Goal: Task Accomplishment & Management: Manage account settings

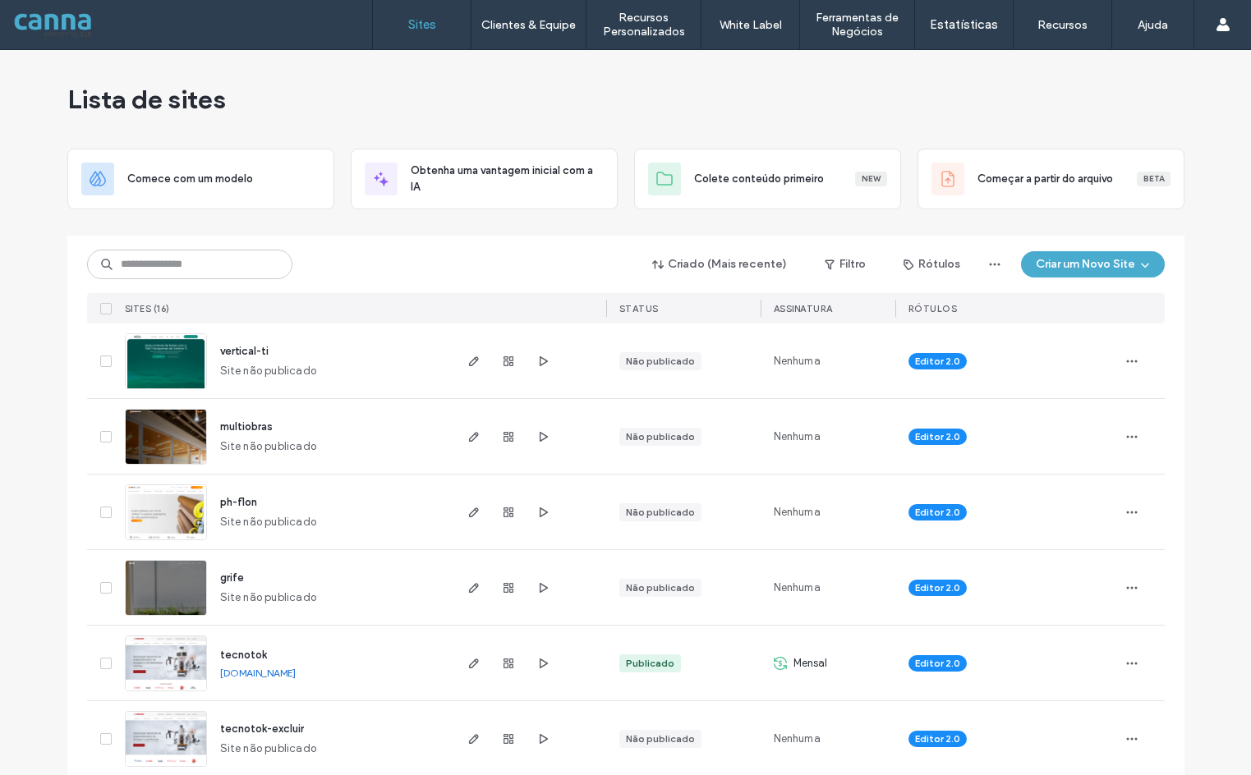
click at [275, 16] on div "Sites Clientes & Equipe Gestão de Clientes Cobrança de Clientes Permissões da E…" at bounding box center [625, 25] width 1251 height 50
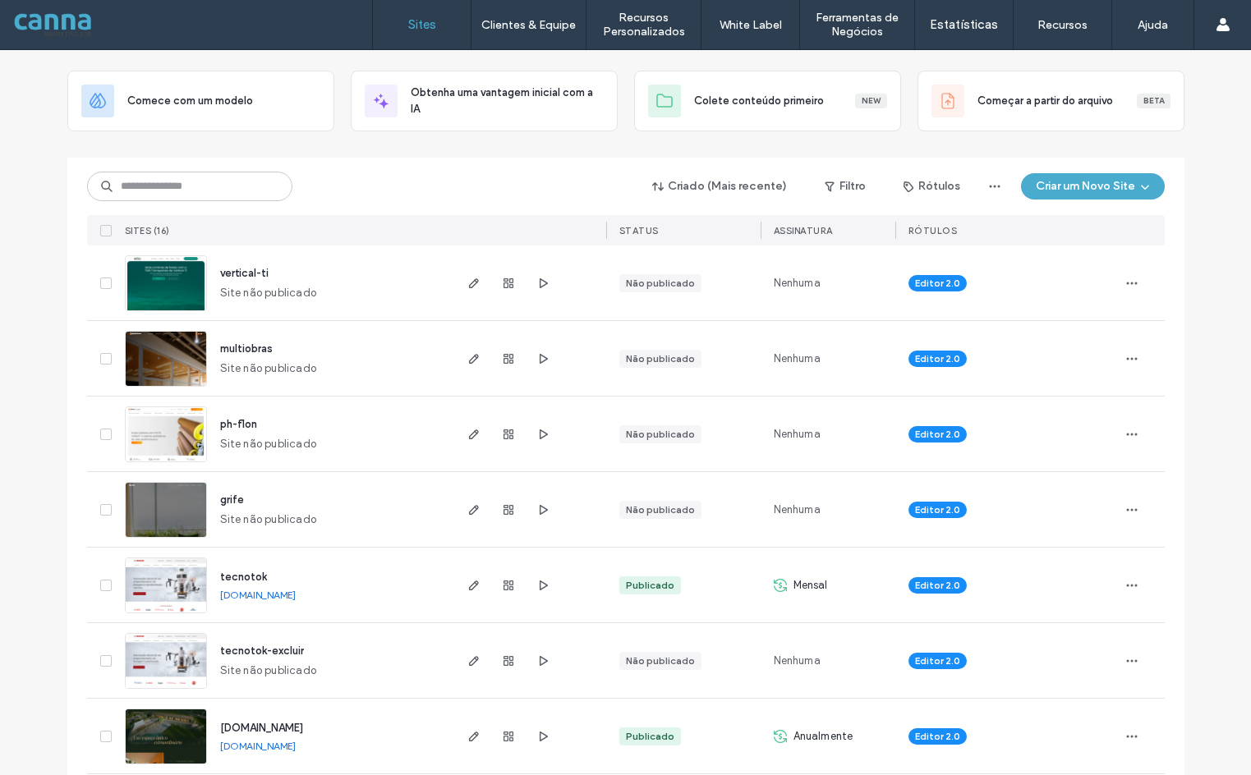
scroll to position [82, 0]
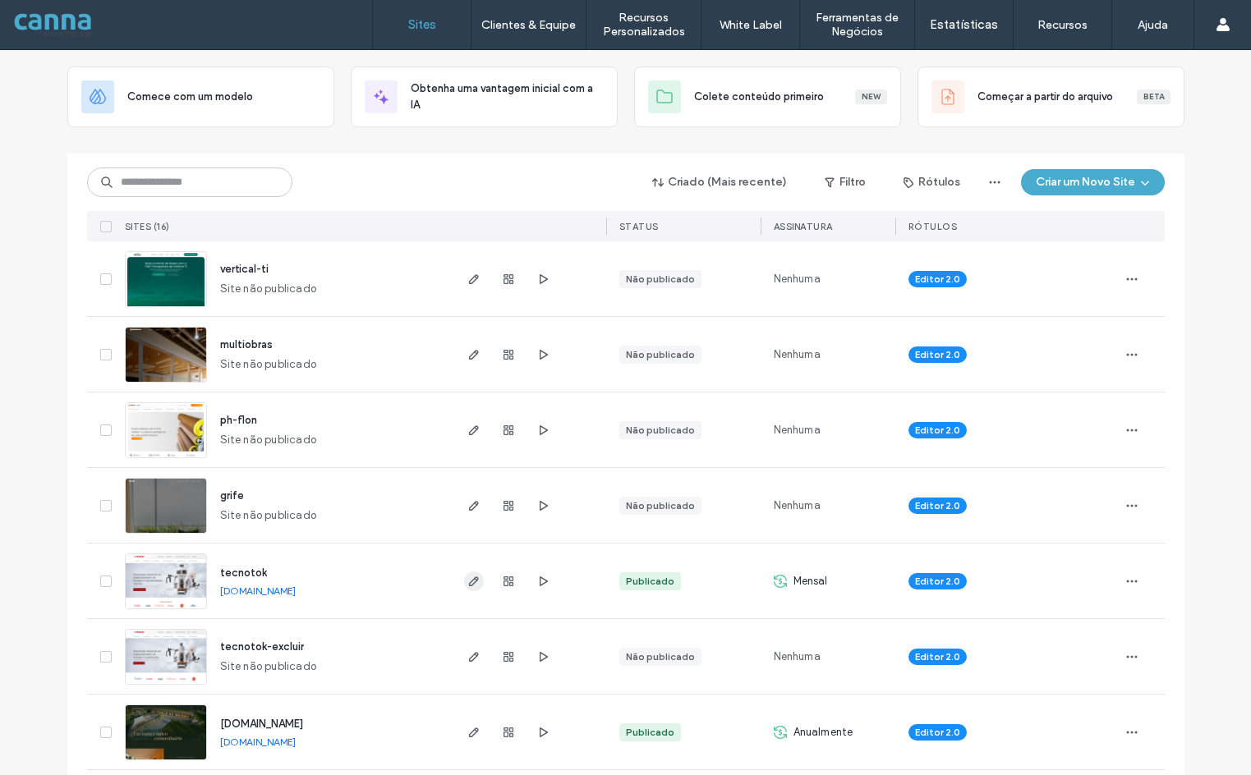
click at [469, 587] on icon "button" at bounding box center [473, 581] width 13 height 13
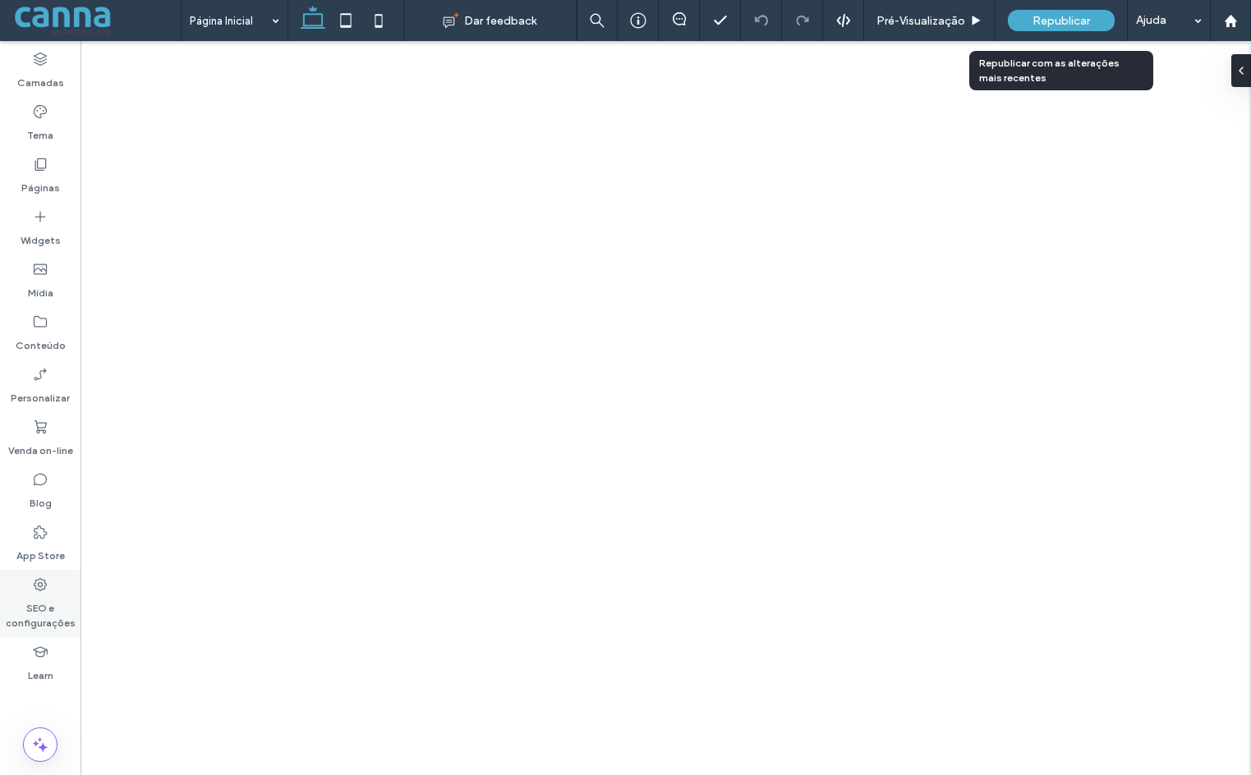
click at [33, 591] on icon at bounding box center [40, 585] width 16 height 16
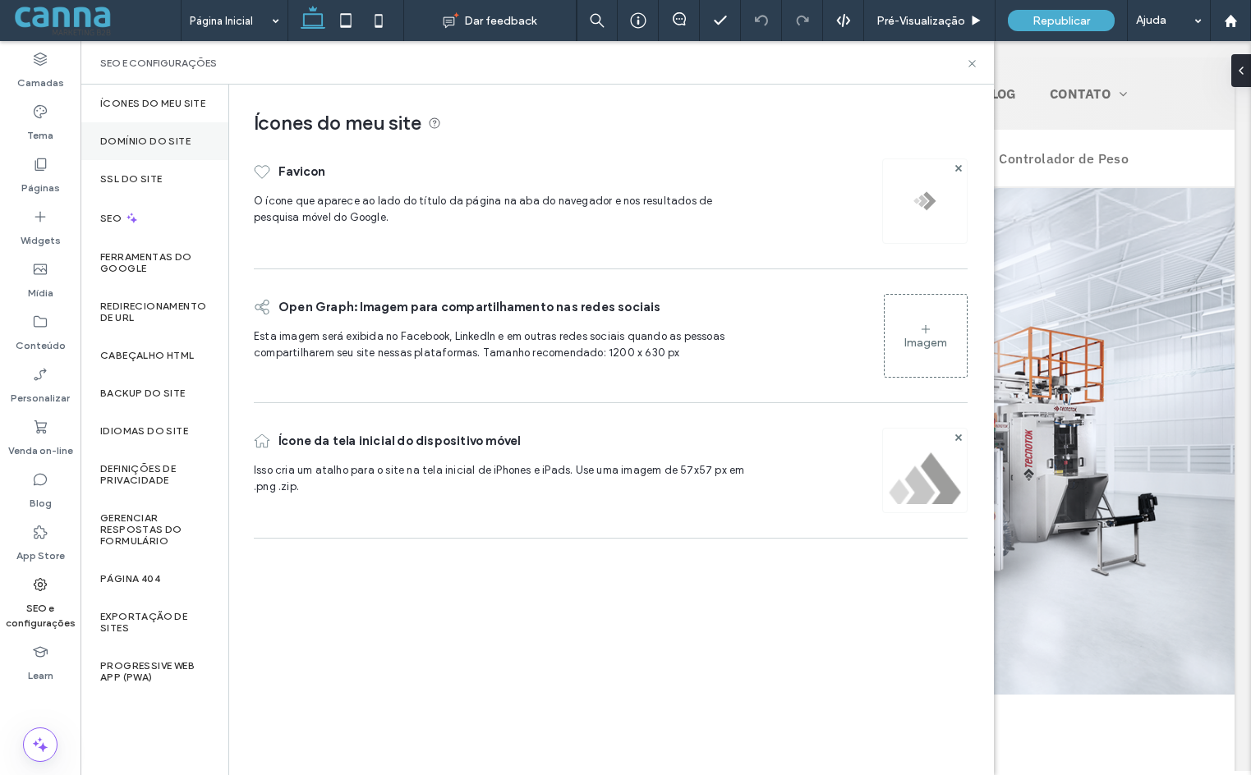
click at [150, 139] on label "Domínio do site" at bounding box center [145, 142] width 90 height 12
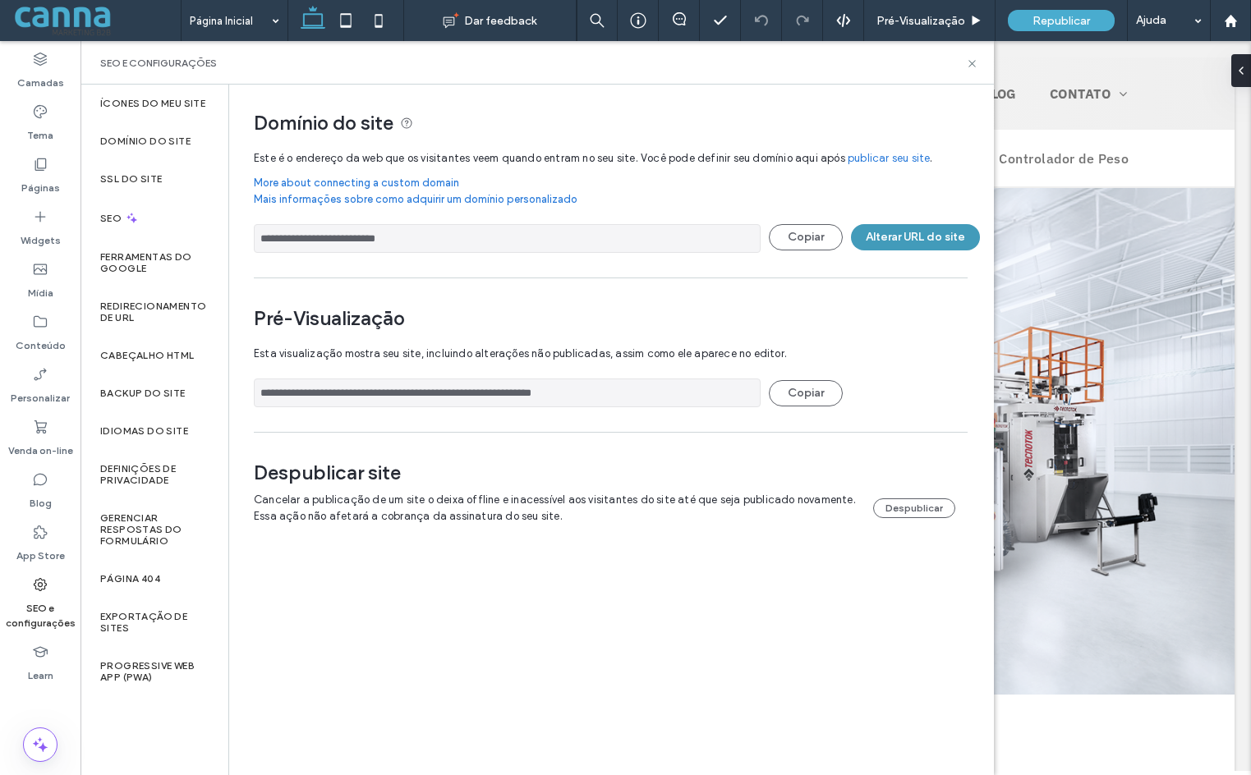
click at [893, 243] on button "Alterar URL do site" at bounding box center [915, 237] width 129 height 26
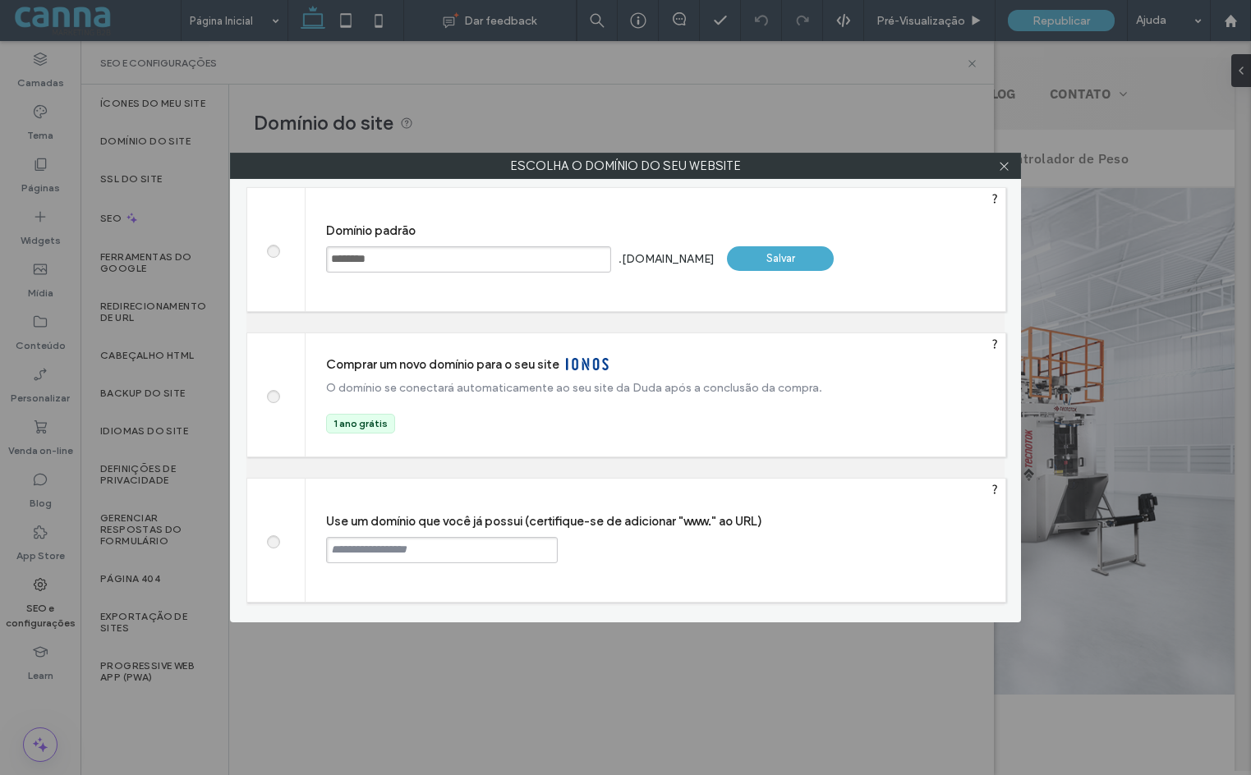
click at [409, 257] on input "********" at bounding box center [468, 259] width 285 height 26
click at [465, 541] on input "text" at bounding box center [442, 550] width 232 height 26
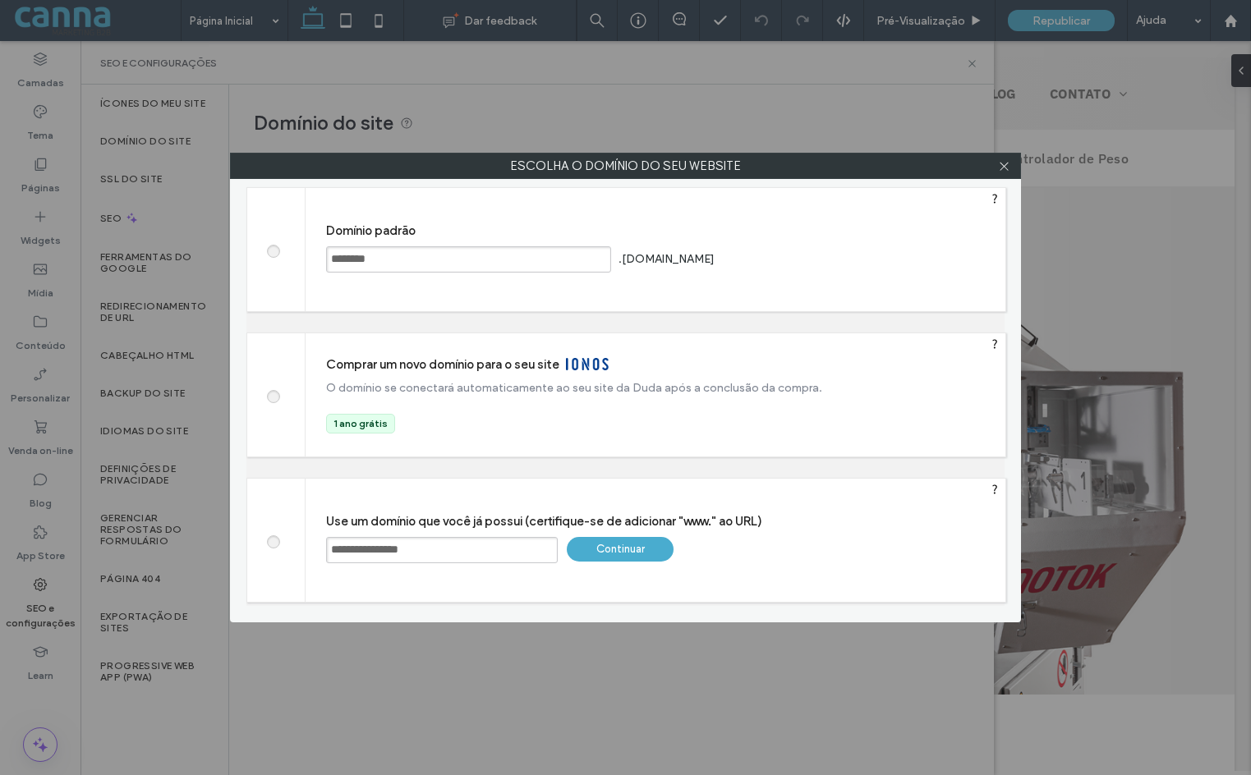
drag, startPoint x: 463, startPoint y: 547, endPoint x: 96, endPoint y: 567, distance: 367.7
click at [96, 565] on div "Escolha o domínio do seu website Escolha o domínio do seu website Domínio padrã…" at bounding box center [625, 387] width 1251 height 775
paste input "text"
type input "**********"
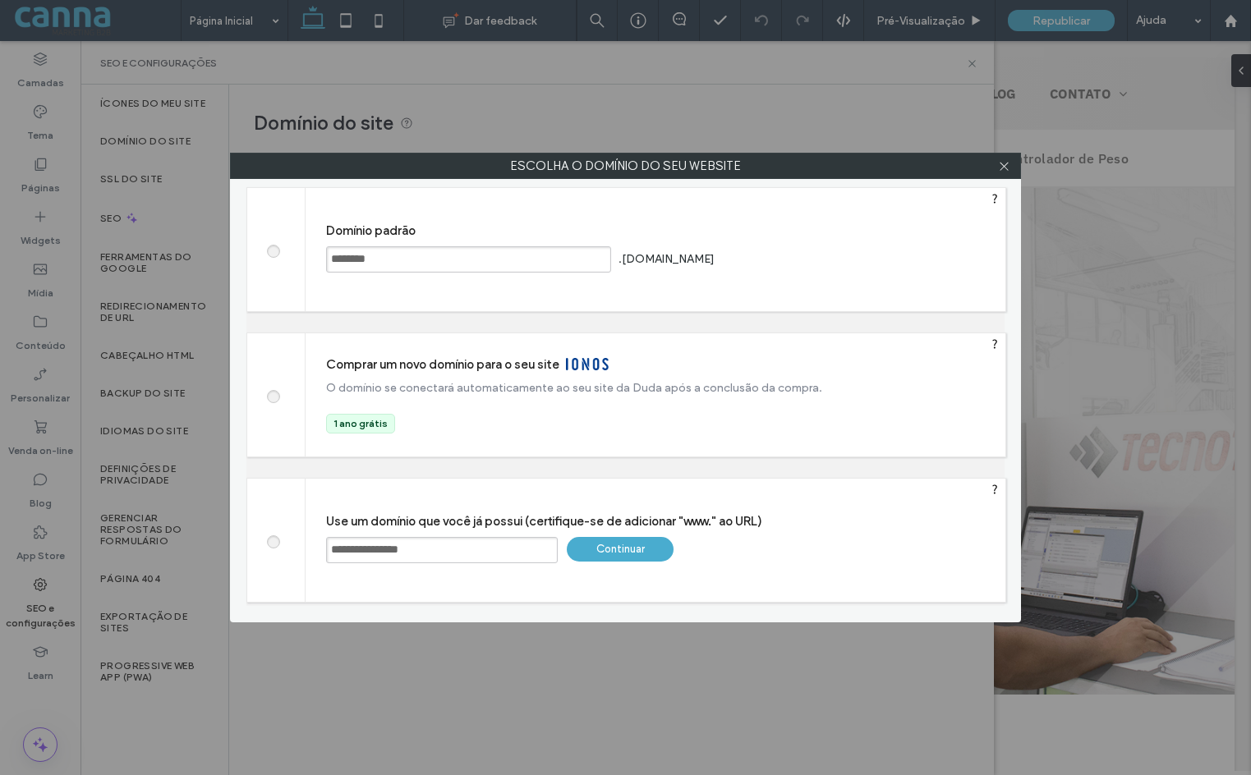
click at [600, 550] on div "Continuar" at bounding box center [620, 549] width 107 height 25
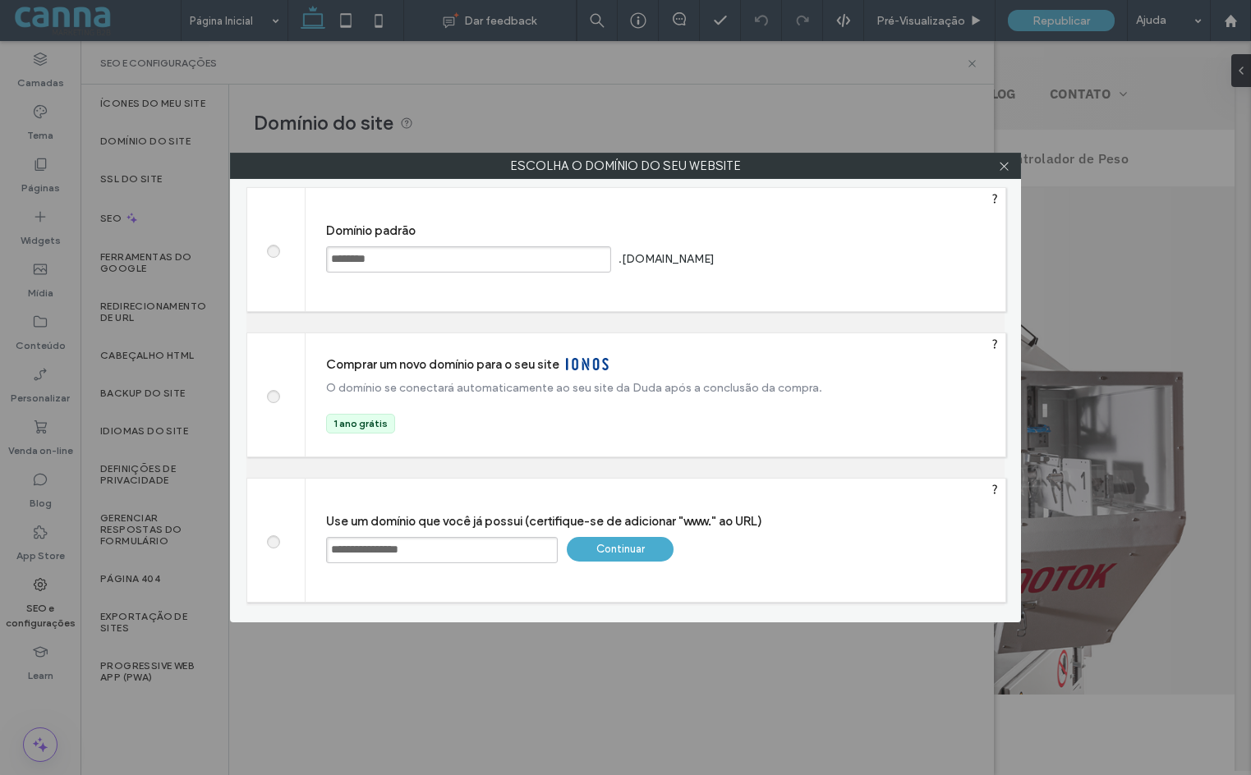
type input "**********"
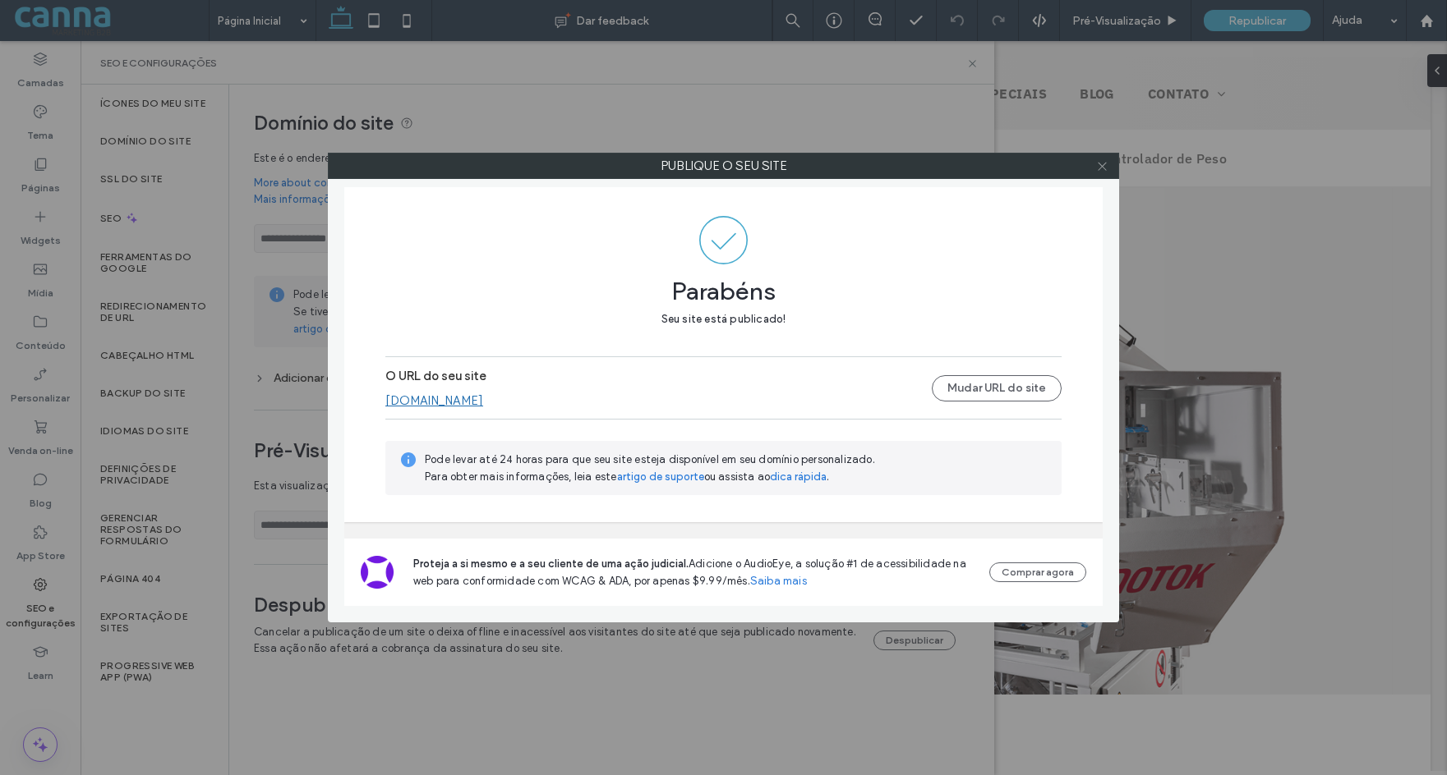
click at [1099, 170] on icon at bounding box center [1102, 166] width 12 height 12
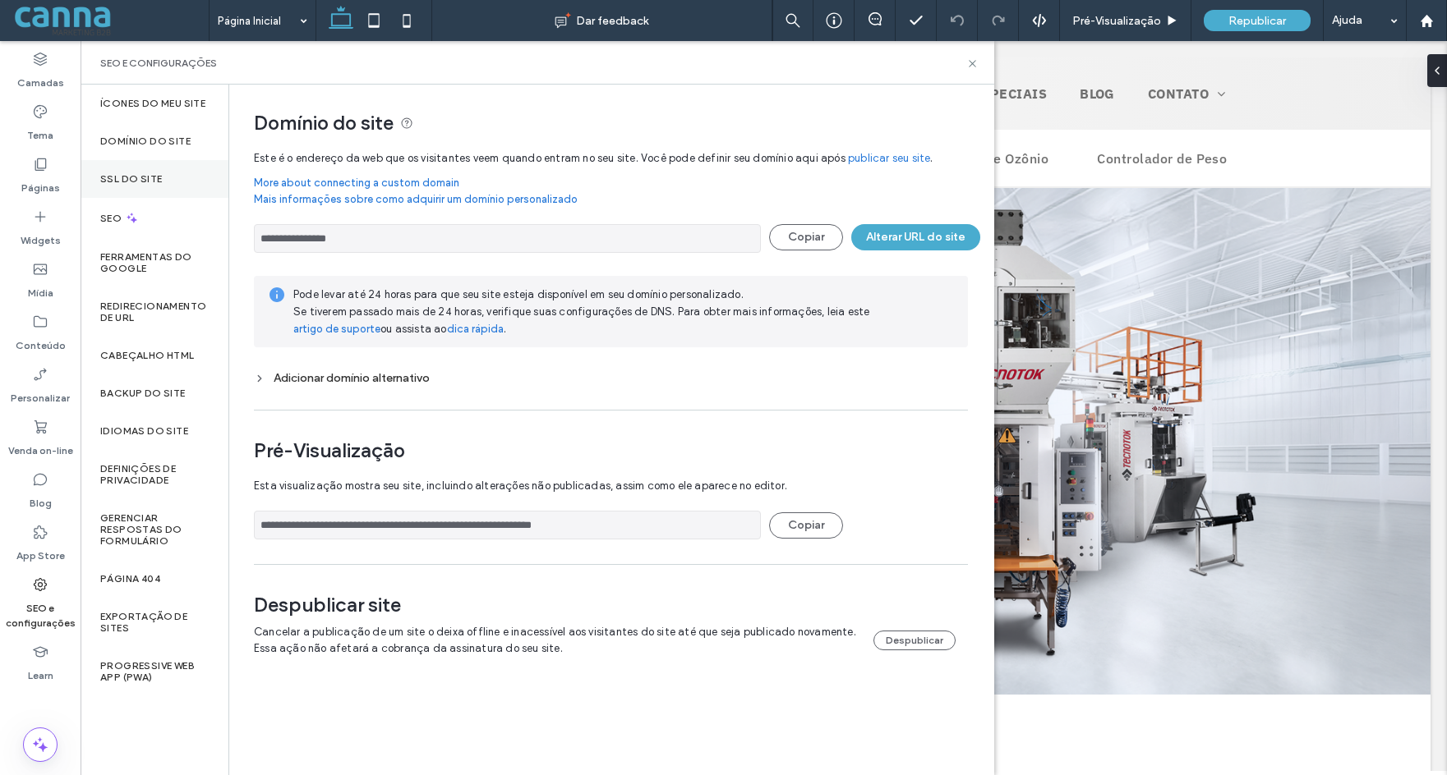
click at [141, 168] on div "SSL do site" at bounding box center [155, 179] width 148 height 38
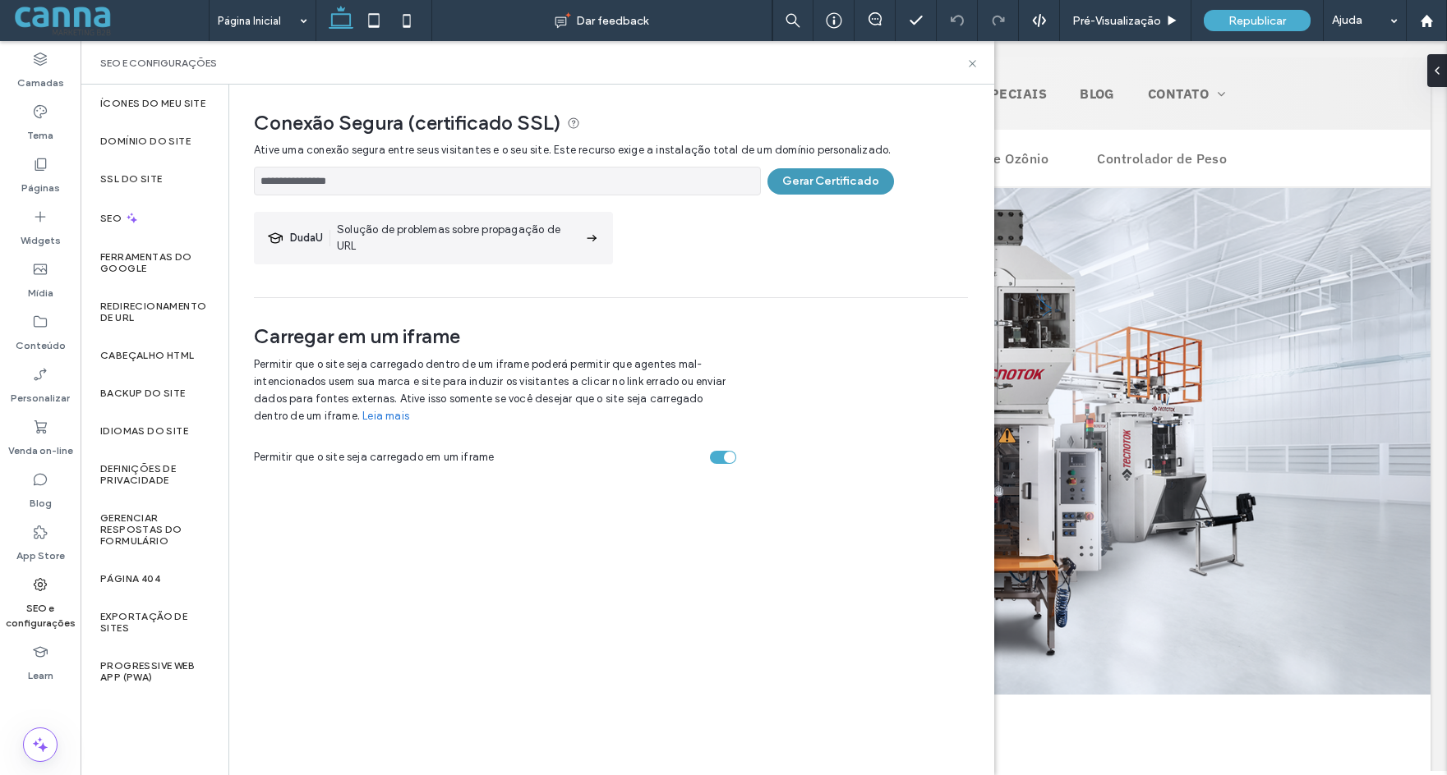
click at [819, 183] on button "Gerar Certificado" at bounding box center [830, 181] width 127 height 26
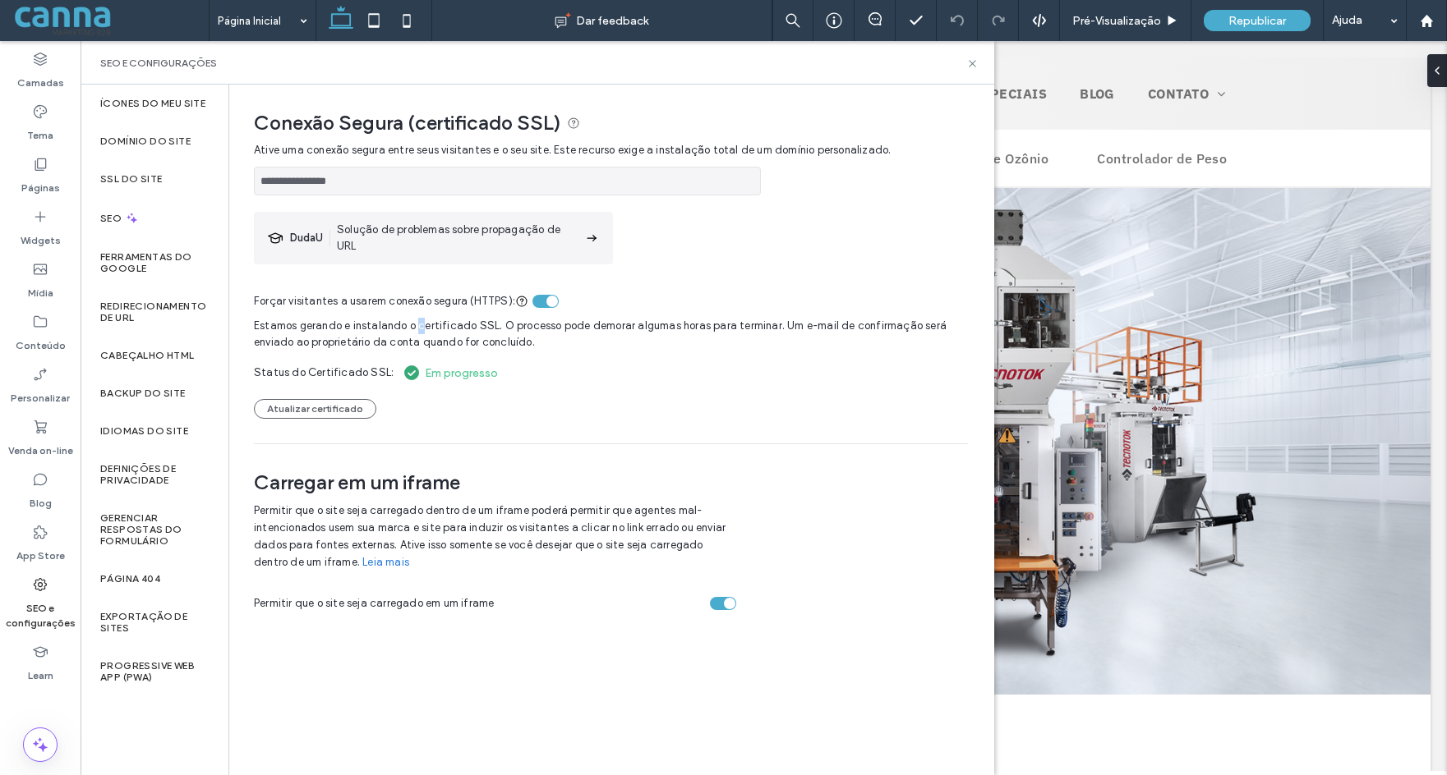
click at [416, 331] on span "Estamos gerando e instalando o certificado SSL. O processo pode demorar algumas…" at bounding box center [611, 332] width 714 height 45
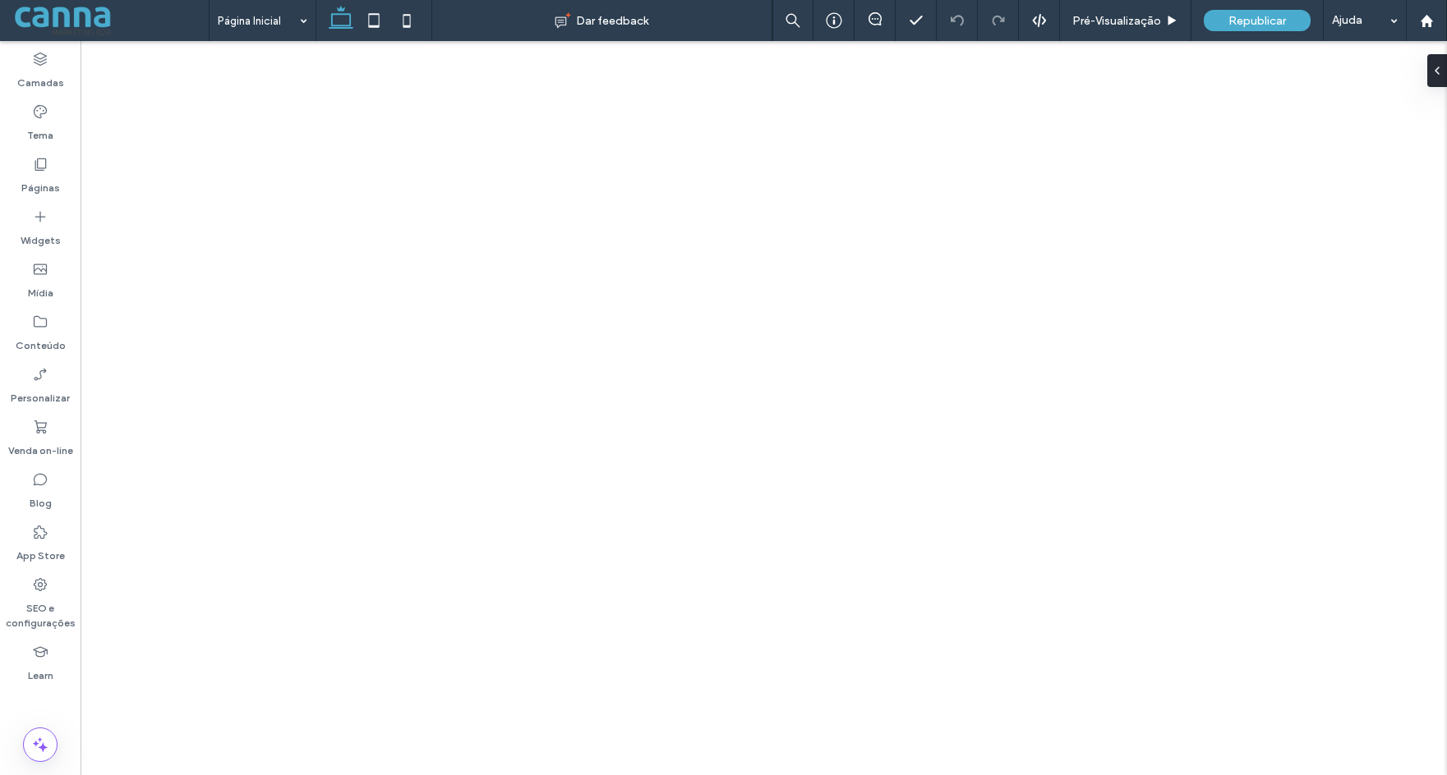
click at [39, 600] on label "SEO e configurações" at bounding box center [40, 612] width 81 height 38
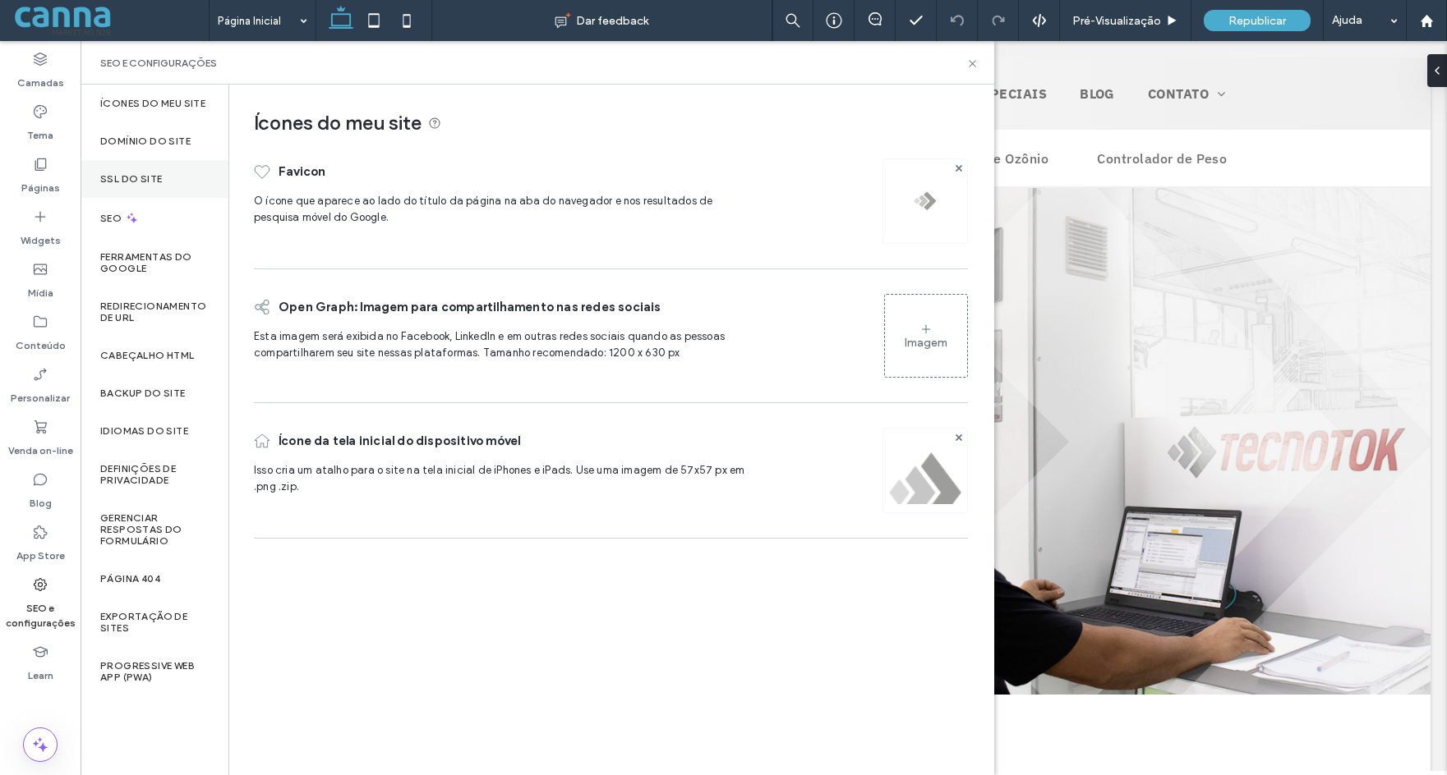
click at [140, 182] on label "SSL do site" at bounding box center [131, 179] width 62 height 12
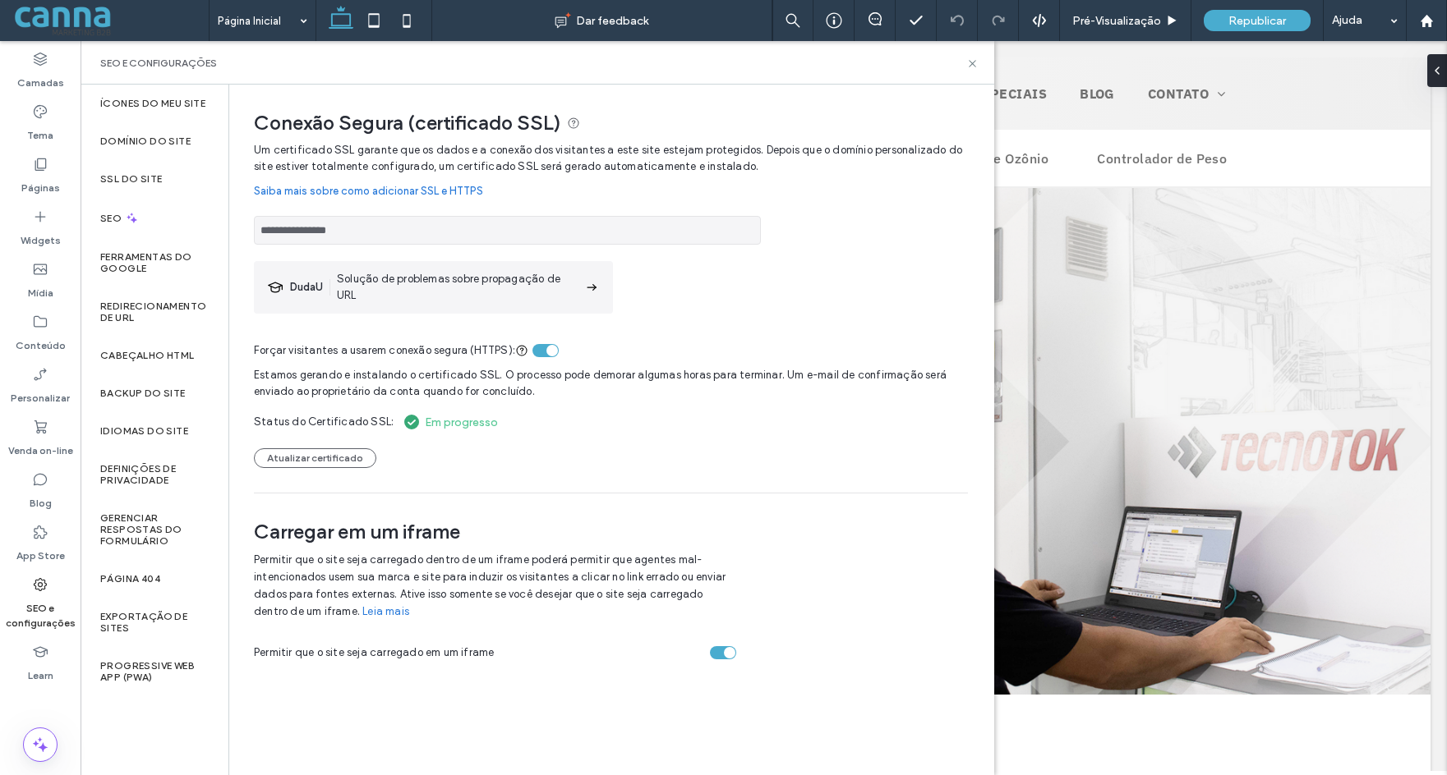
click at [844, 197] on link "Saiba mais sobre como adicionar SSL e HTTPS" at bounding box center [611, 191] width 714 height 33
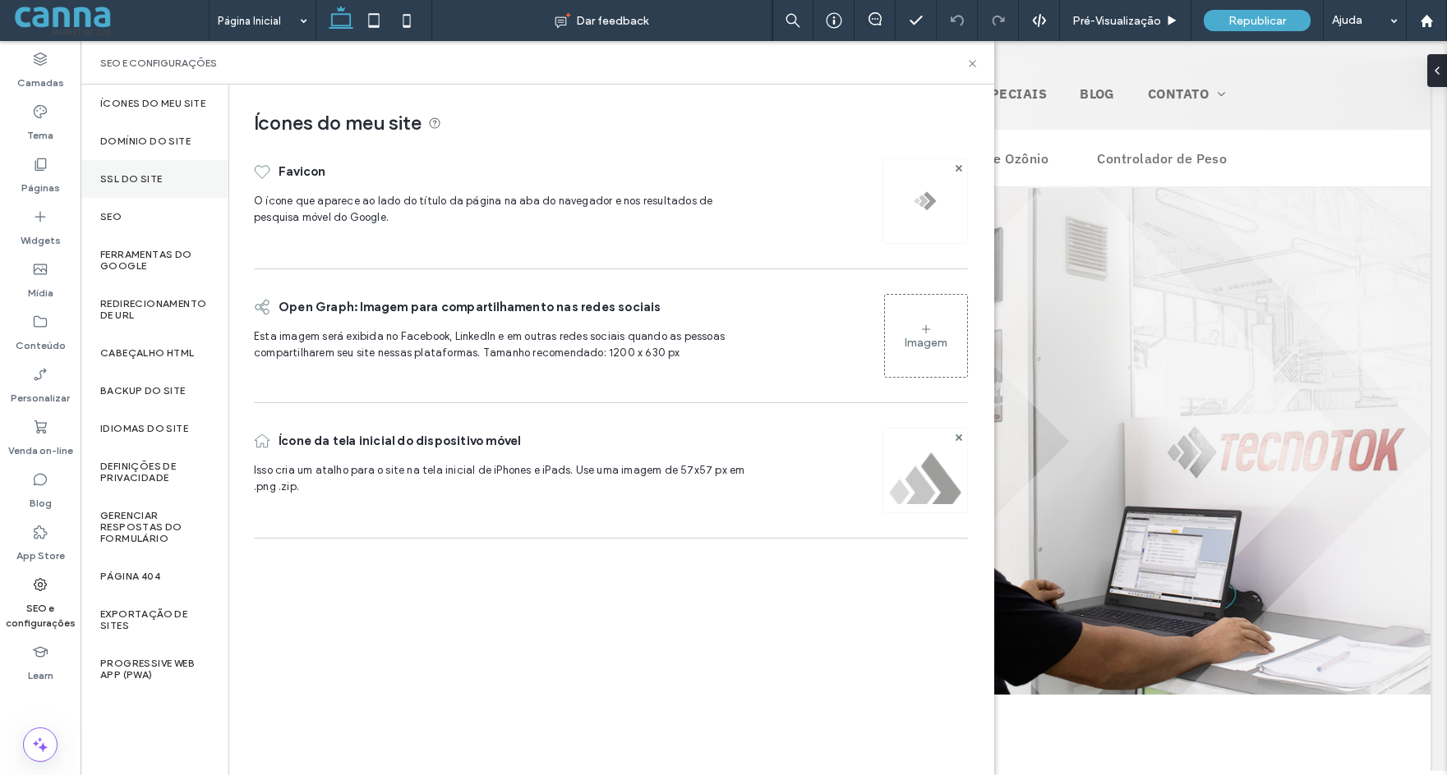
click at [143, 172] on div "SSL do site" at bounding box center [155, 179] width 148 height 38
